Goal: Information Seeking & Learning: Learn about a topic

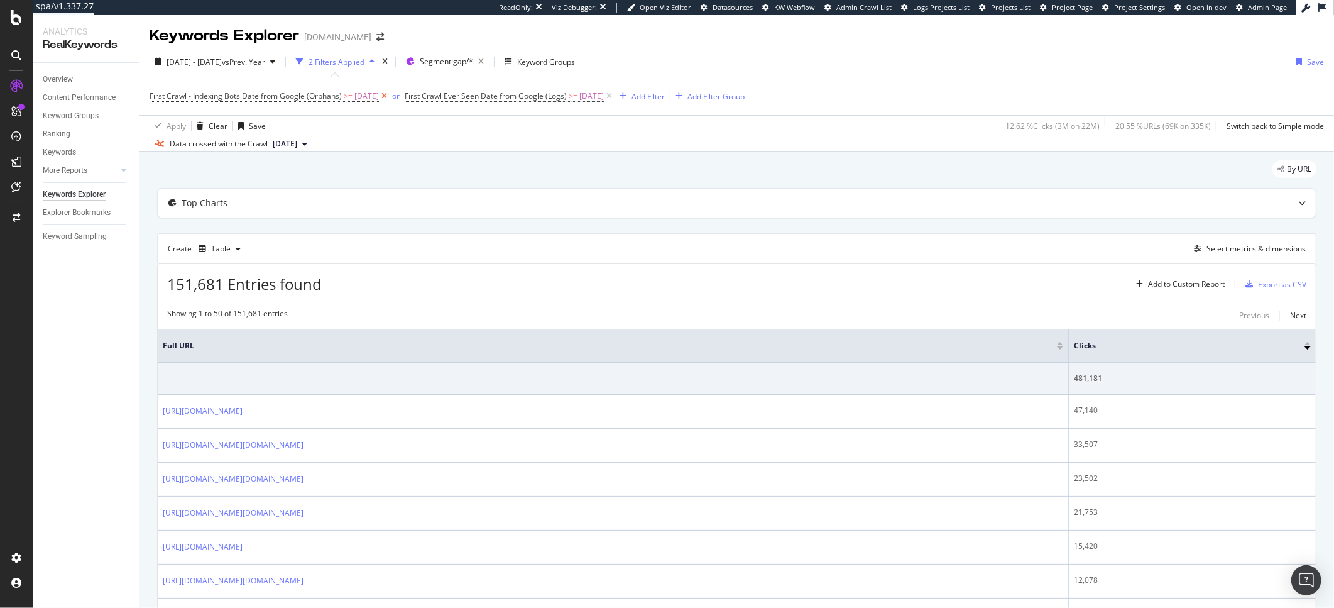
click at [390, 99] on icon at bounding box center [384, 96] width 11 height 13
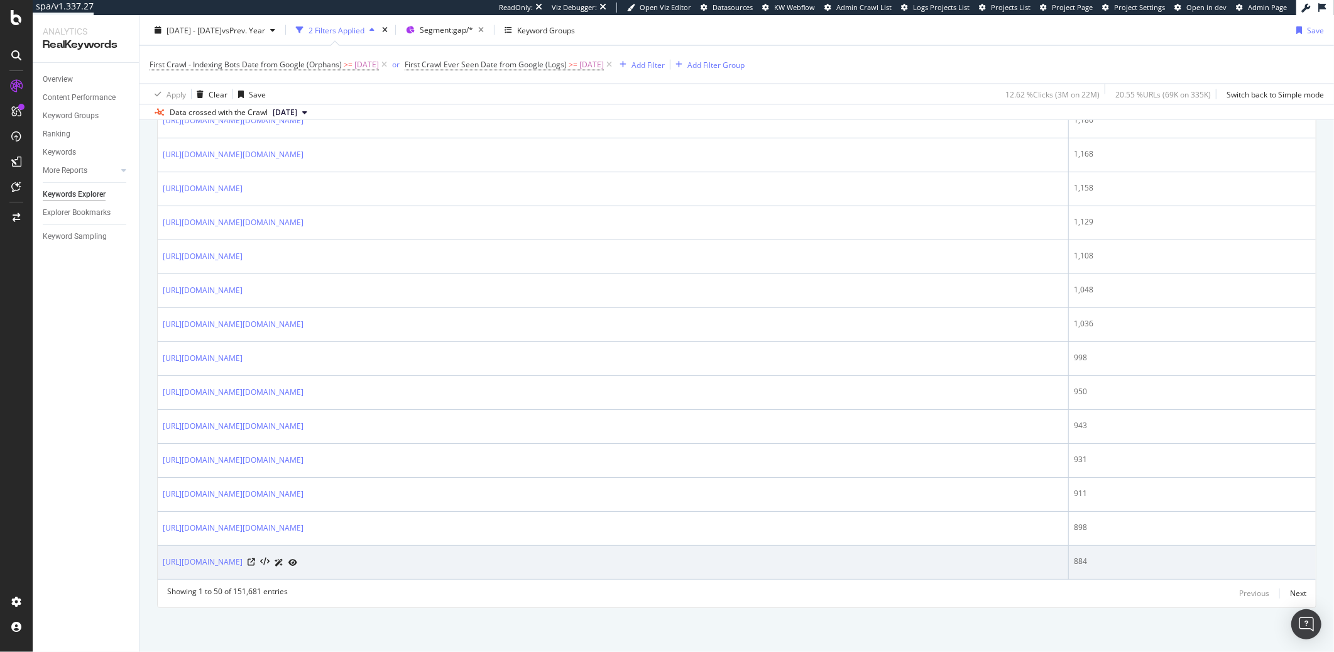
scroll to position [1512, 0]
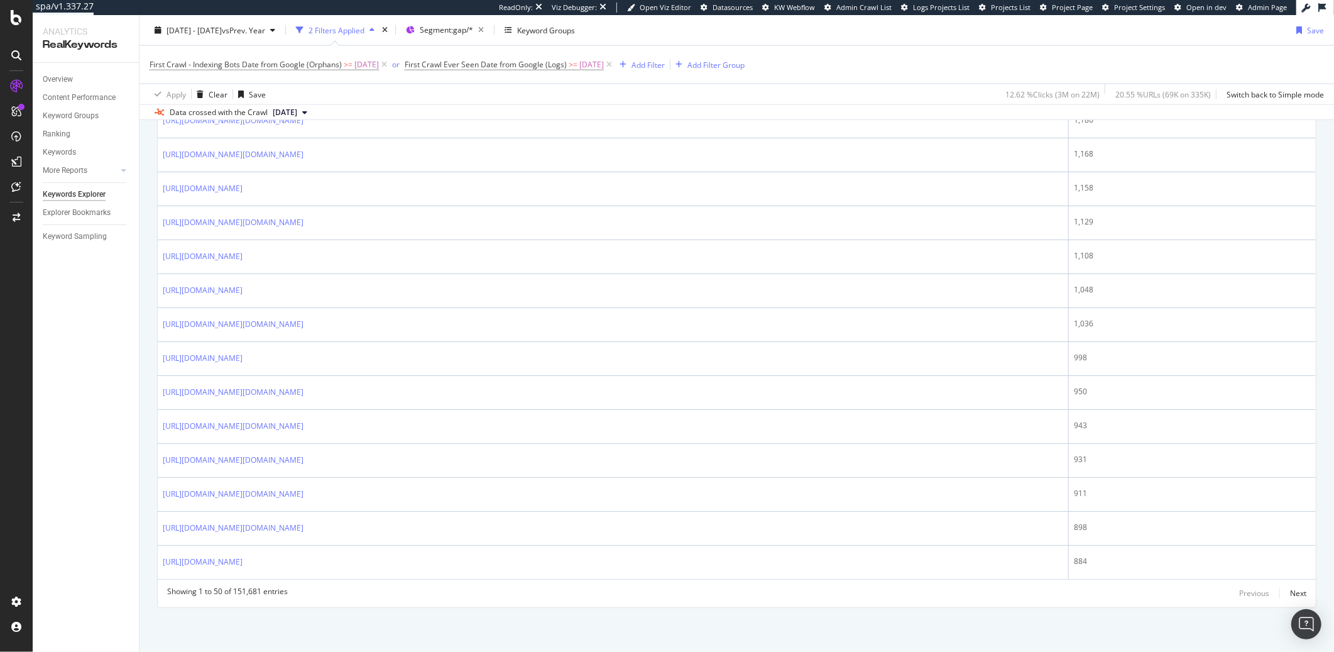
click at [91, 545] on div "Overview Content Performance Keyword Groups Ranking Keywords More Reports Count…" at bounding box center [86, 357] width 106 height 589
click at [615, 66] on icon at bounding box center [609, 64] width 11 height 13
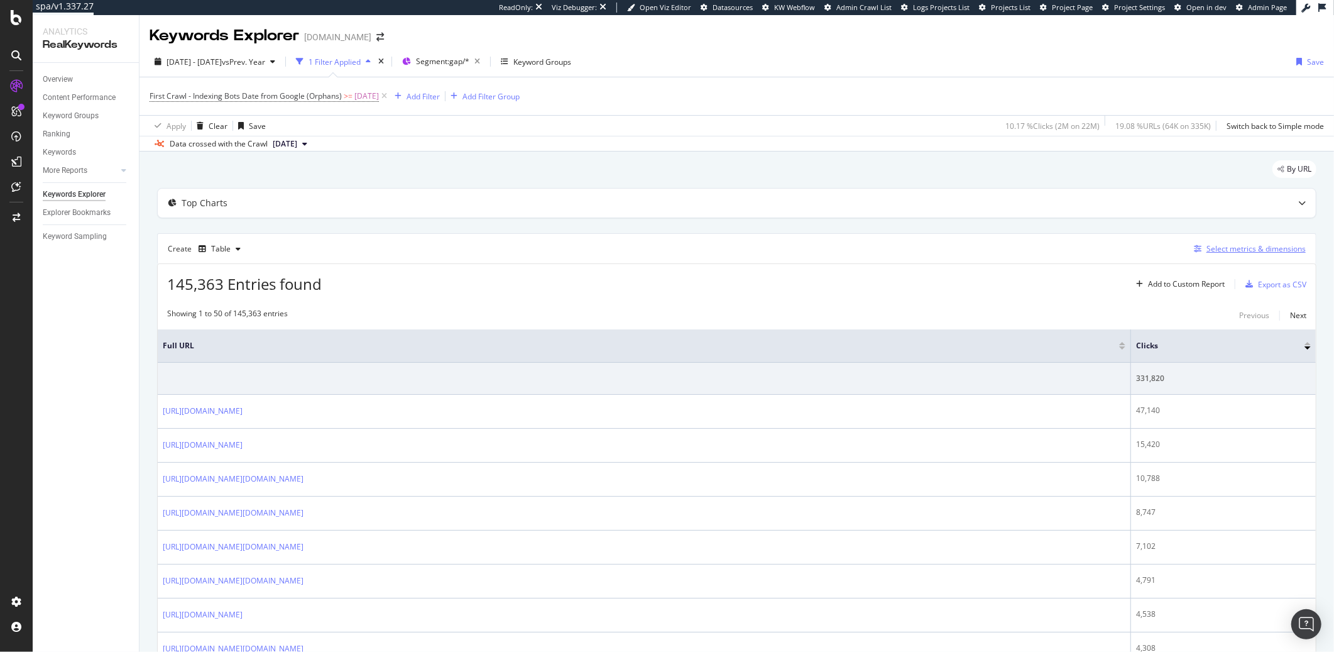
click at [1194, 246] on icon "button" at bounding box center [1198, 249] width 8 height 8
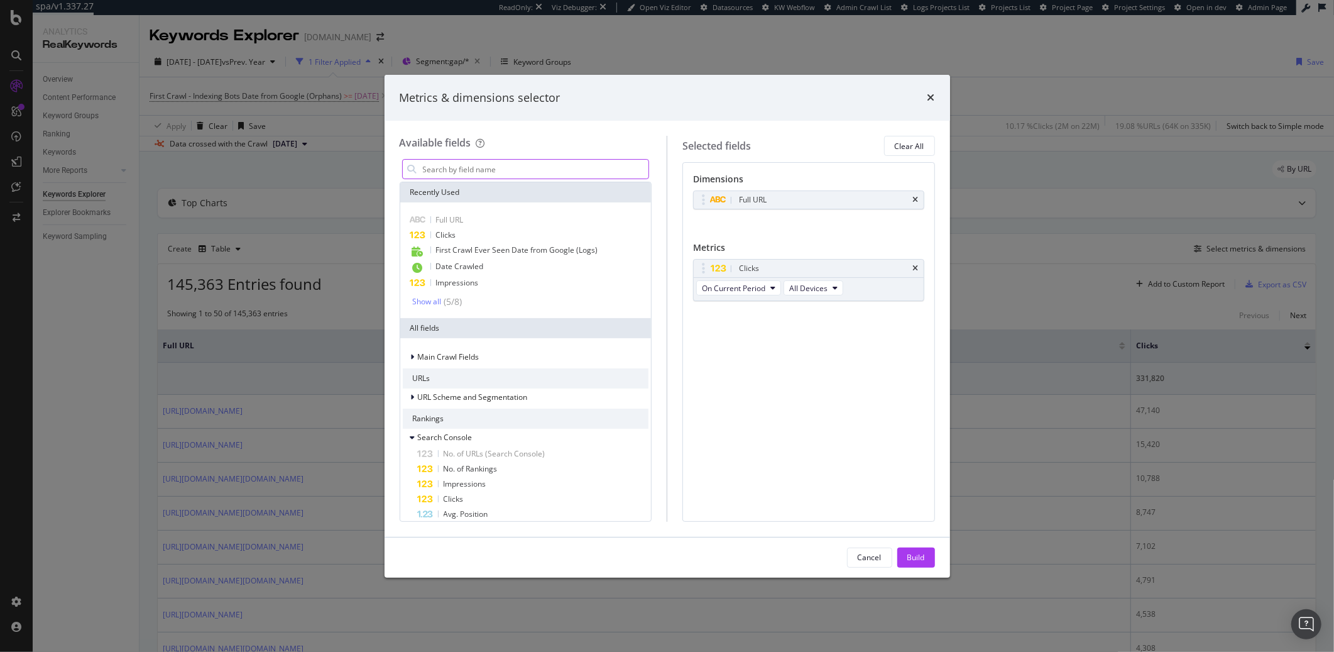
click at [514, 160] on input "modal" at bounding box center [535, 169] width 227 height 19
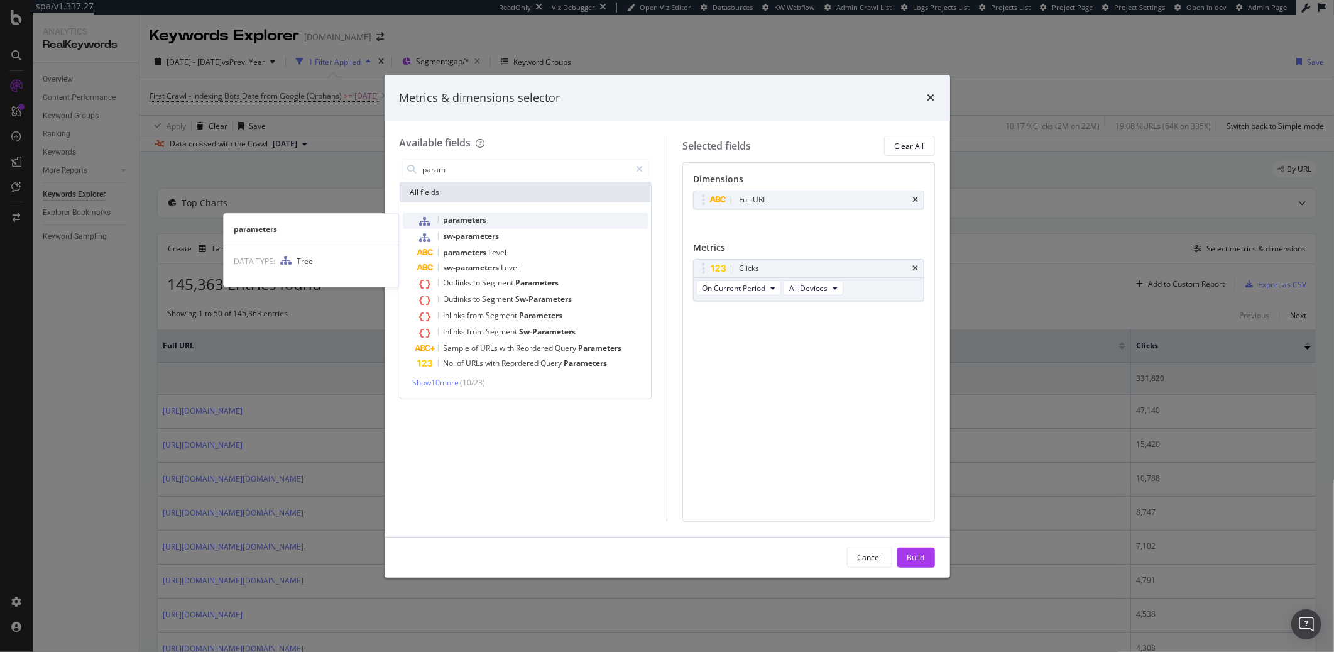
type input "param"
click at [463, 216] on span "parameters" at bounding box center [465, 219] width 43 height 11
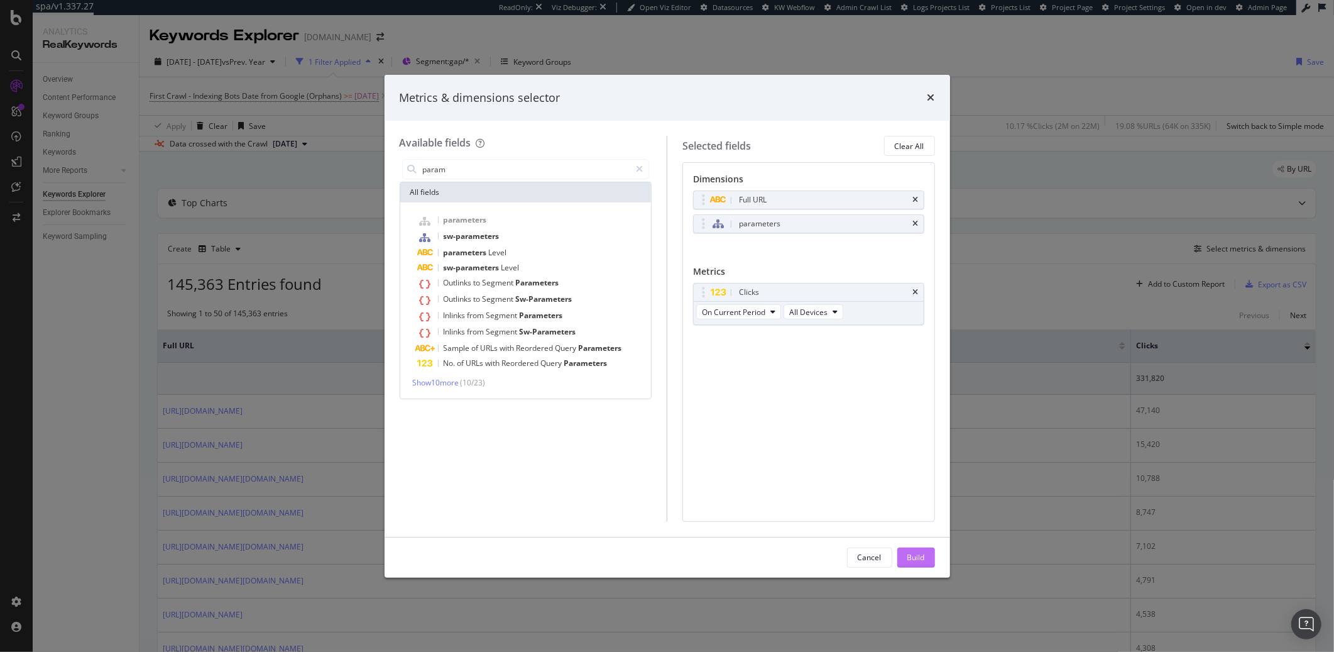
click at [907, 553] on div "Build" at bounding box center [916, 557] width 18 height 11
